Goal: Information Seeking & Learning: Learn about a topic

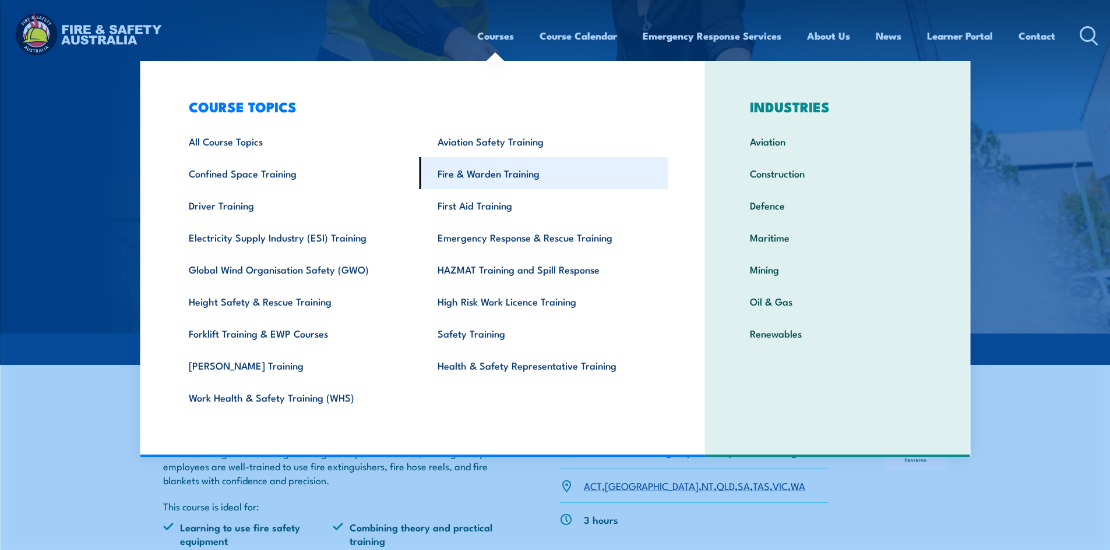
click at [499, 177] on link "Fire & Warden Training" at bounding box center [543, 173] width 249 height 32
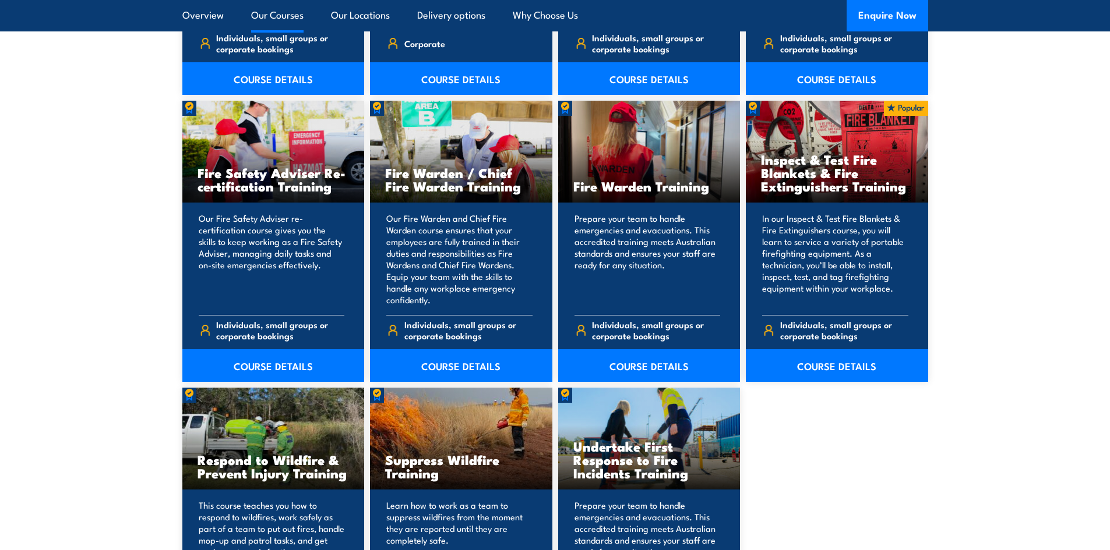
scroll to position [1515, 0]
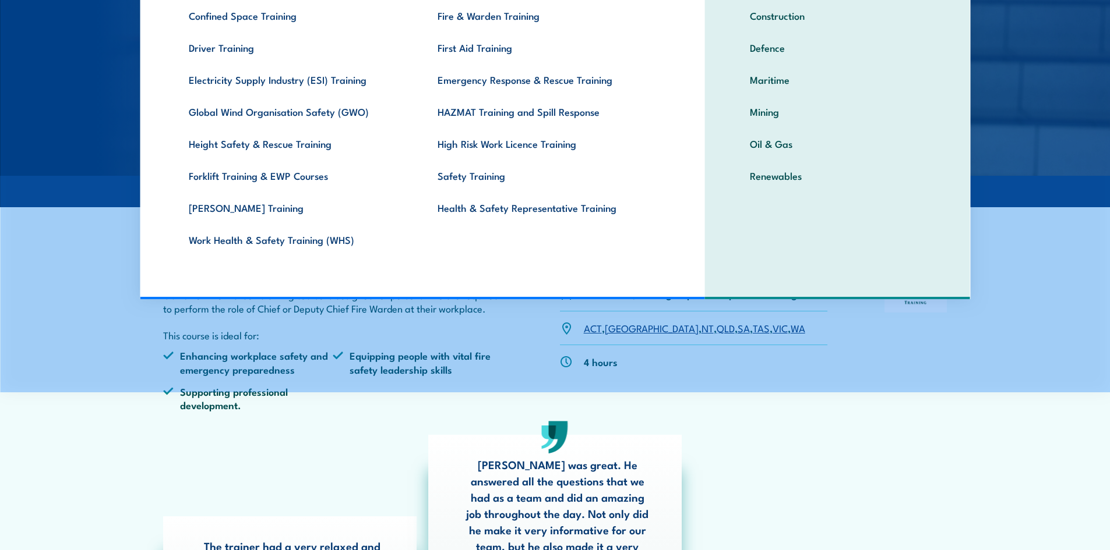
scroll to position [175, 0]
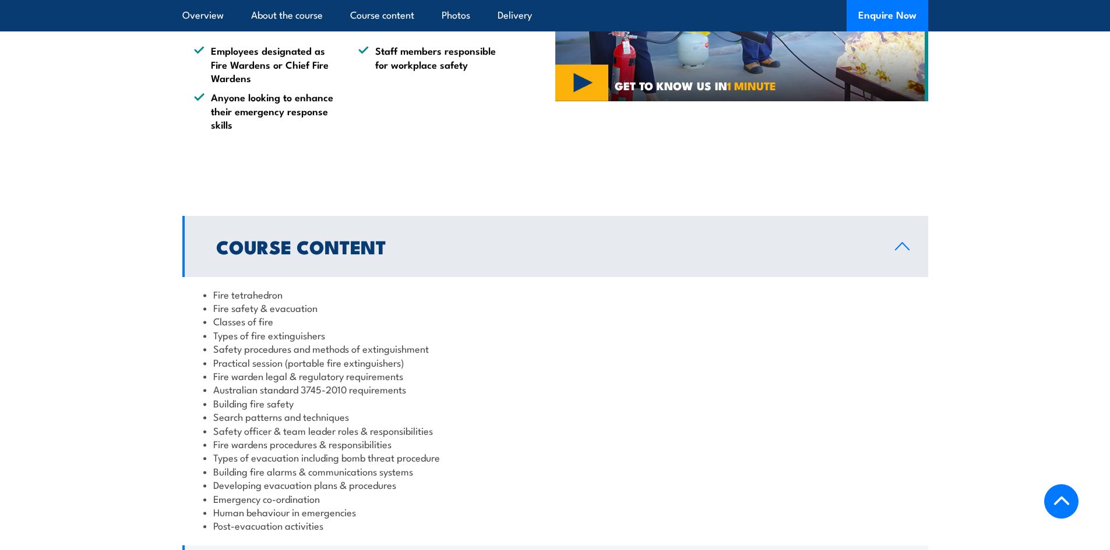
scroll to position [816, 0]
